Goal: Task Accomplishment & Management: Use online tool/utility

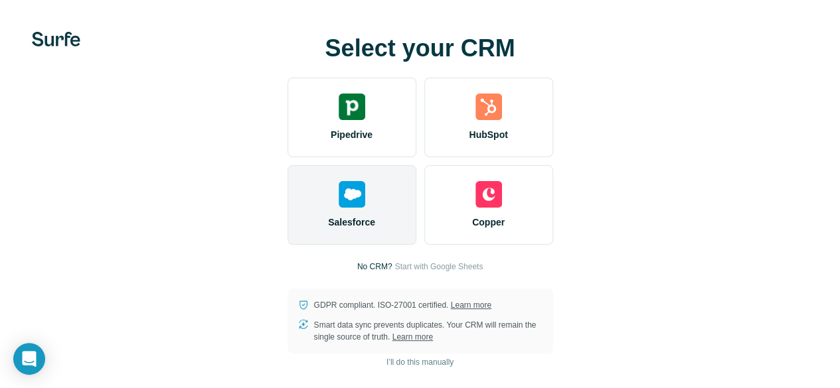
click at [339, 208] on img at bounding box center [352, 194] width 27 height 27
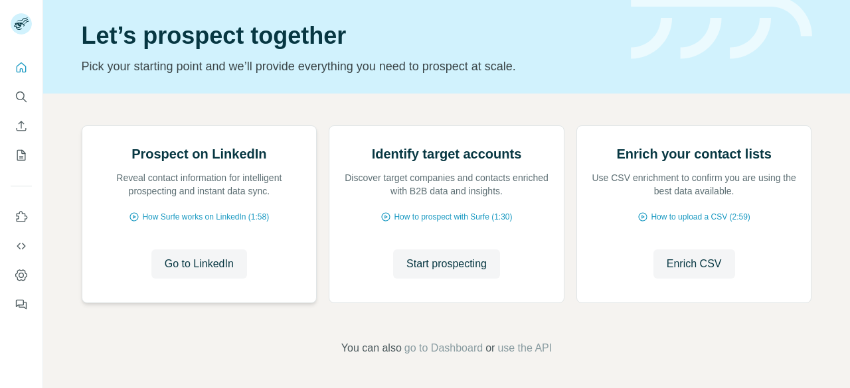
scroll to position [66, 0]
click at [82, 126] on img at bounding box center [82, 126] width 0 height 0
click at [210, 272] on span "Go to LinkedIn" at bounding box center [199, 264] width 69 height 16
